Goal: Task Accomplishment & Management: Complete application form

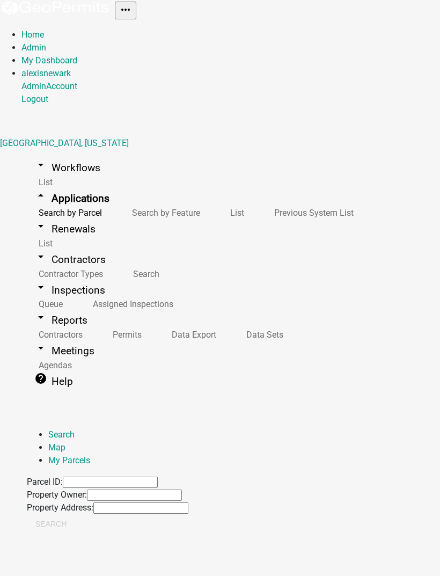
click at [188, 502] on input "Property Address:" at bounding box center [140, 507] width 95 height 11
click at [188, 501] on div "Property Address:" at bounding box center [108, 507] width 162 height 13
click at [158, 477] on input "Parcel ID:" at bounding box center [110, 482] width 95 height 11
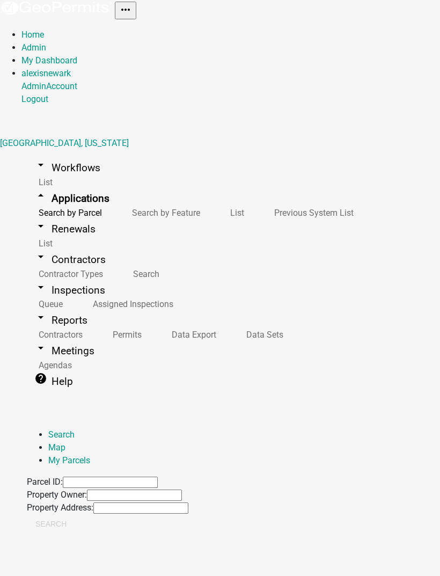
paste input "02000320252005"
type input "02000320252005"
click at [75, 514] on button "Search" at bounding box center [51, 523] width 48 height 19
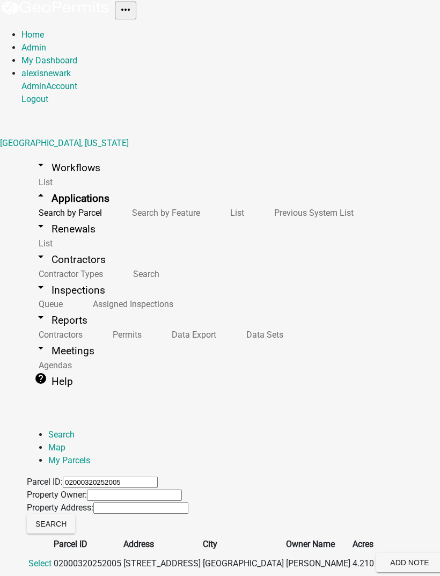
click at [122, 537] on th "Parcel ID" at bounding box center [87, 544] width 69 height 14
click at [52, 558] on span "Select" at bounding box center [39, 563] width 23 height 10
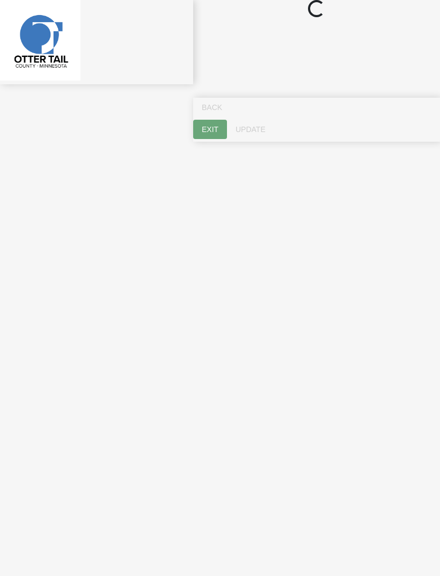
select select "710d5f49-2663-4e73-9718-d0c4e189f5ed"
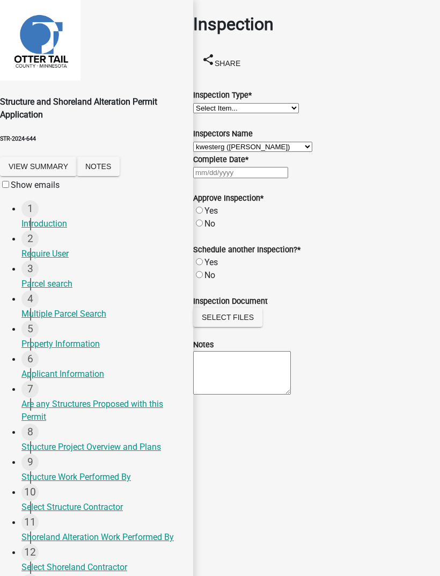
scroll to position [128, 0]
click at [145, 423] on div "8 Structure Project Overview and Plans" at bounding box center [102, 438] width 163 height 30
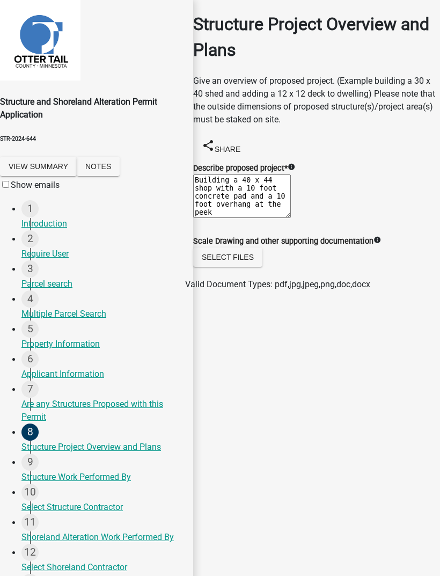
scroll to position [865, 0]
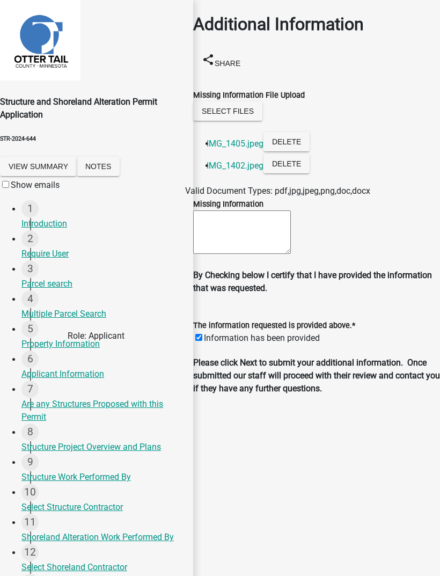
click at [248, 171] on link "IMG_1402.jpeg" at bounding box center [235, 165] width 57 height 10
click at [246, 149] on link "IMG_1405.jpeg" at bounding box center [235, 143] width 57 height 10
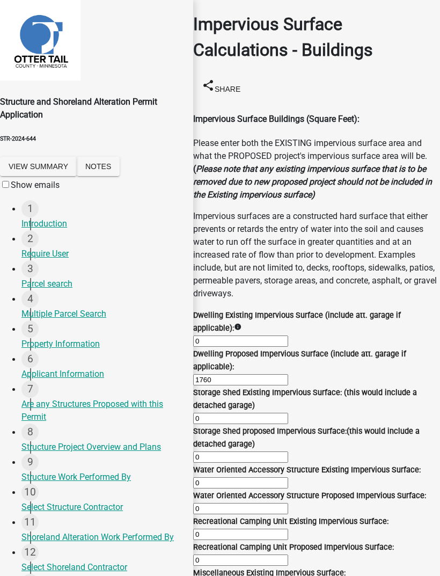
scroll to position [130, 0]
click at [96, 338] on div "Property Information" at bounding box center [102, 344] width 163 height 13
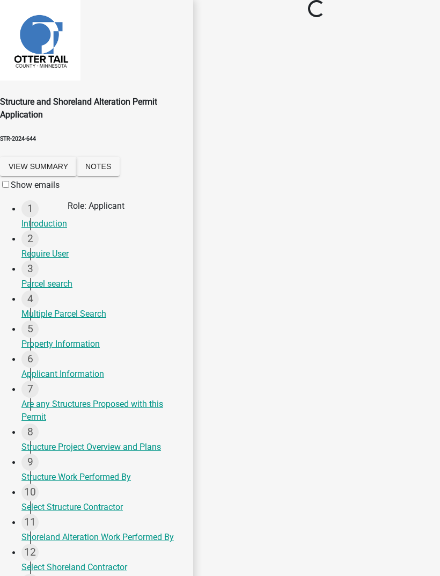
scroll to position [0, 0]
select select "a09e679f-bd02-491d-aee1-359045910517"
select select "91995f90-6606-463b-bec3-c5862f147548"
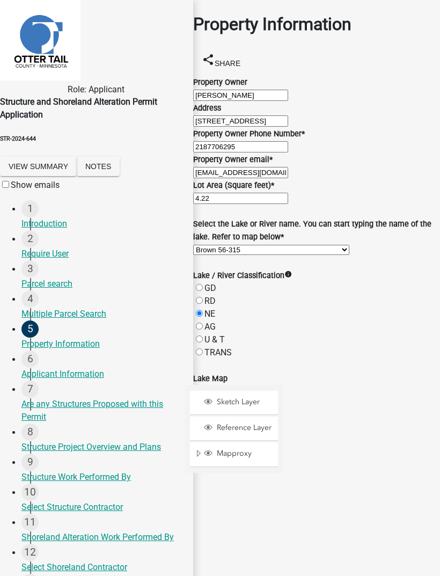
scroll to position [261, 0]
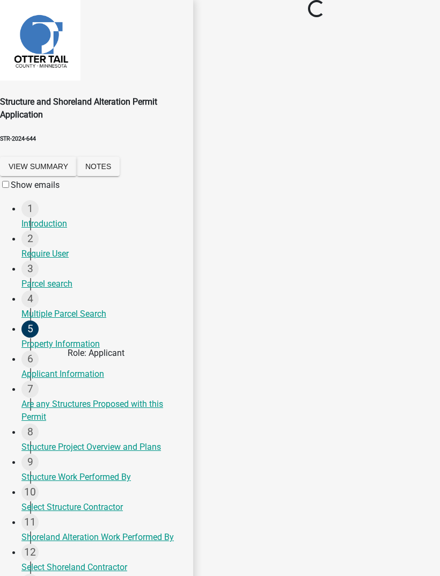
scroll to position [0, 0]
select select "4d8c0477-3507-4c3b-8a2b-7e3e8de33f20"
select select "c185e313-3403-4239-bd61-bb563c58a77a"
select select "c7270083-09ab-45a0-8e99-c599348f4627"
select select "b13ed3f6-1f73-490c-b6b9-92dfa0212ca3"
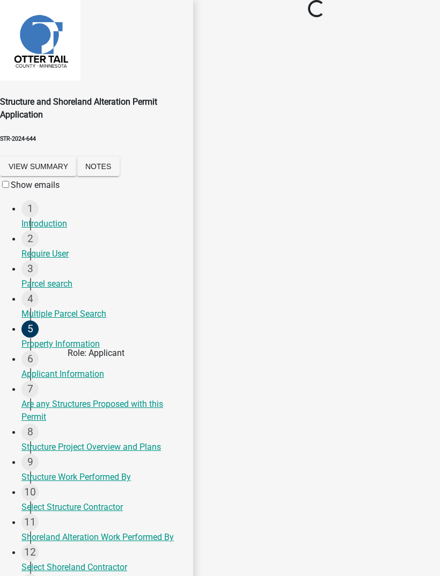
select select "6dc278b5-2802-4c25-b4bb-ae59f5ac2011"
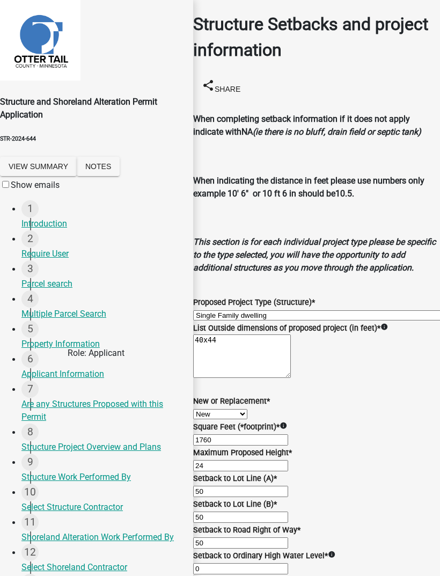
scroll to position [772, 0]
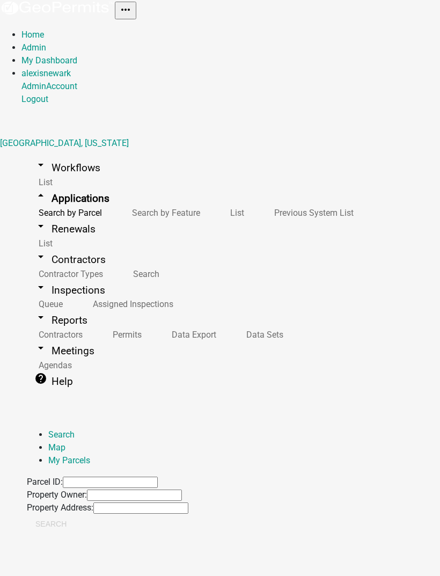
click at [158, 477] on input "Parcel ID:" at bounding box center [110, 482] width 95 height 11
paste input "02000320252005"
type input "02000320252005"
click at [75, 514] on button "Search" at bounding box center [51, 523] width 48 height 19
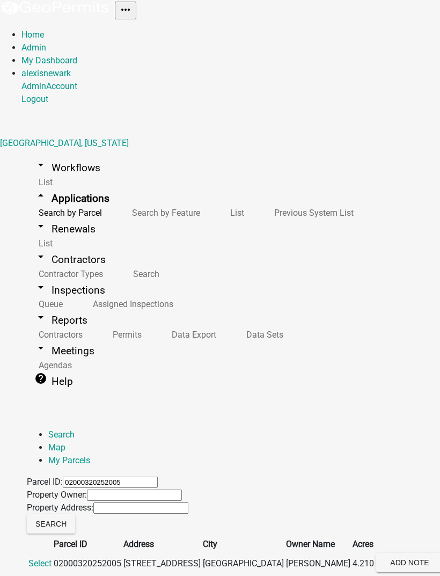
click at [52, 558] on span "Select" at bounding box center [39, 563] width 23 height 10
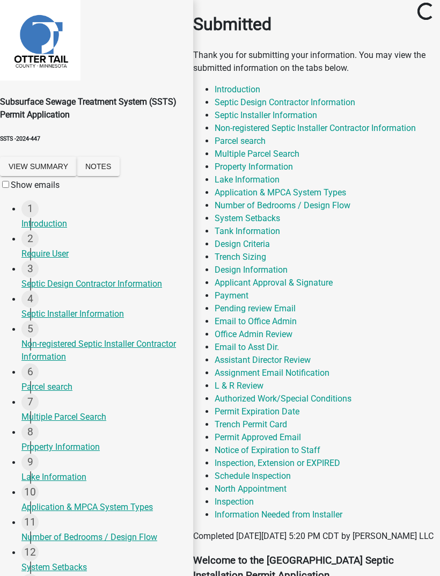
scroll to position [506, 0]
click at [249, 496] on link "Inspection" at bounding box center [234, 501] width 39 height 10
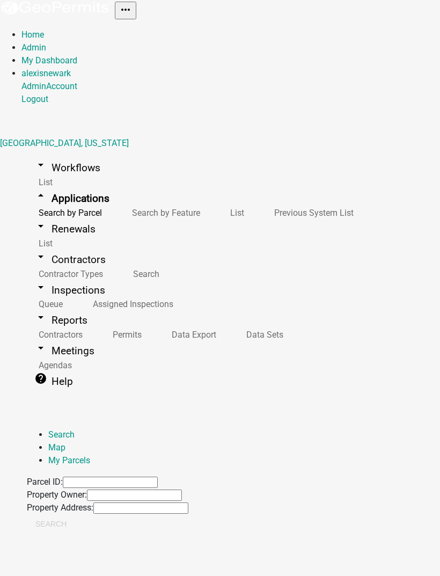
click at [188, 502] on input "Property Address:" at bounding box center [140, 507] width 95 height 11
type input "39106"
click at [75, 514] on button "Search" at bounding box center [51, 523] width 48 height 19
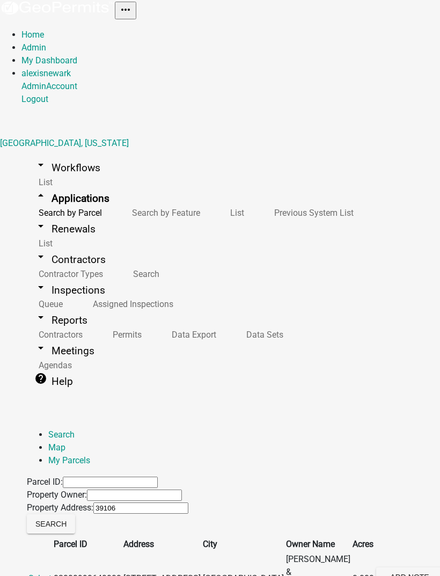
click at [52, 573] on span "Select" at bounding box center [39, 578] width 23 height 10
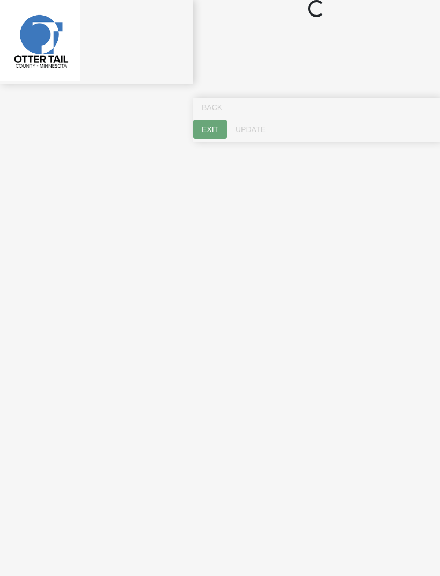
select select "710d5f49-2663-4e73-9718-d0c4e189f5ed"
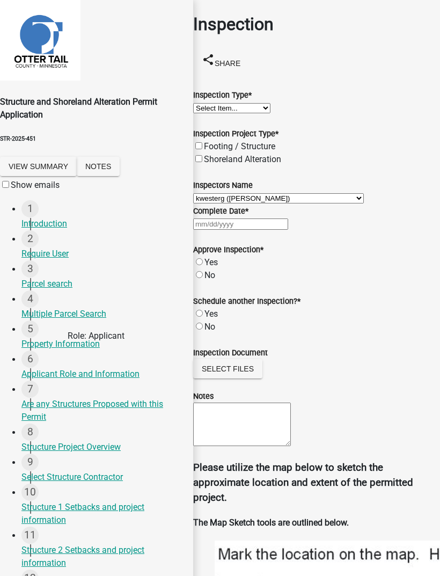
click at [88, 350] on div "Property Information" at bounding box center [102, 344] width 163 height 13
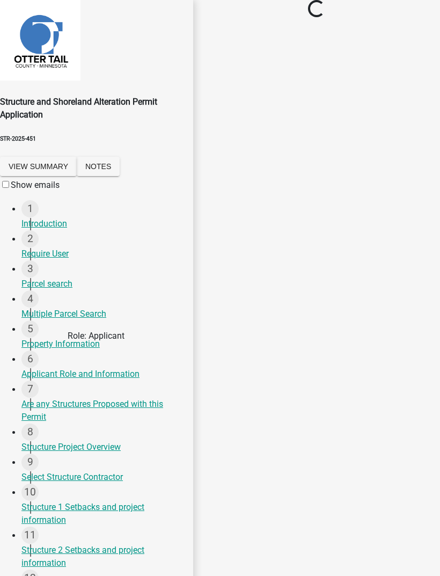
select select "ebef668c-e666-4f0f-b24a-d79aaee39ebe"
select select "bc365043-463f-4dd2-a146-228392936da3"
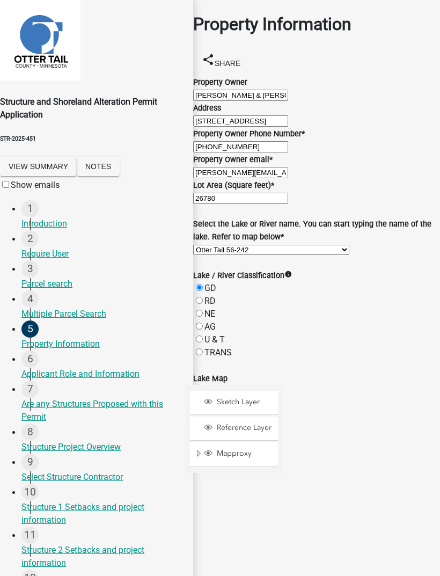
scroll to position [524, 0]
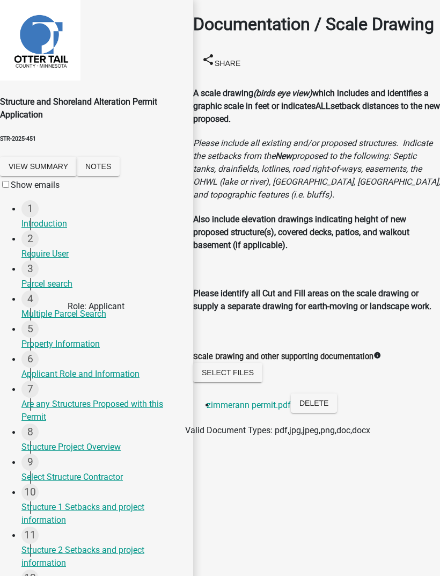
scroll to position [9, 0]
click at [264, 410] on link "zimmerann permit.pdf" at bounding box center [249, 405] width 84 height 10
